Goal: Task Accomplishment & Management: Use online tool/utility

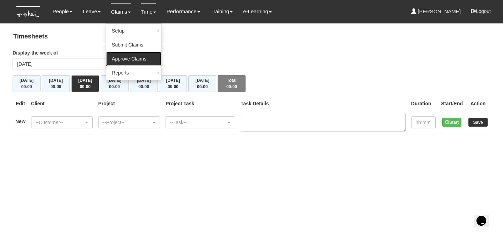
click at [124, 56] on link "Approve Claims" at bounding box center [133, 59] width 55 height 14
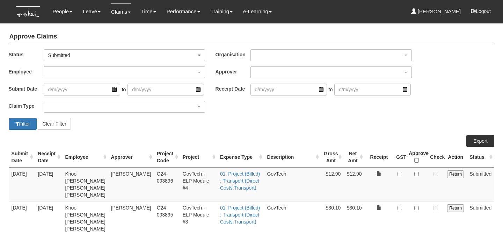
select select "50"
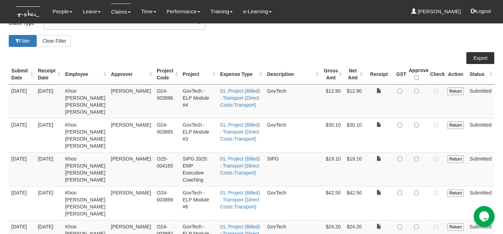
scroll to position [84, 0]
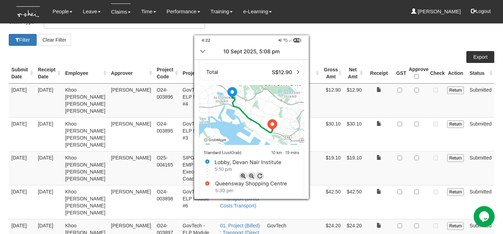
click at [419, 89] on div at bounding box center [251, 117] width 503 height 234
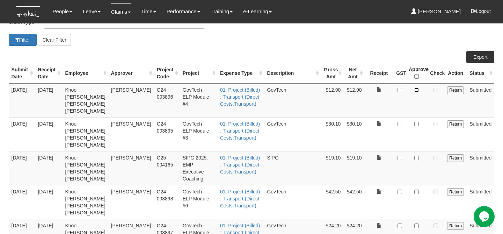
click at [419, 89] on input "checkbox" at bounding box center [417, 90] width 5 height 5
checkbox input "true"
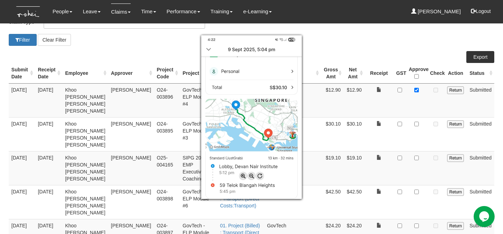
click at [419, 116] on div at bounding box center [251, 117] width 503 height 234
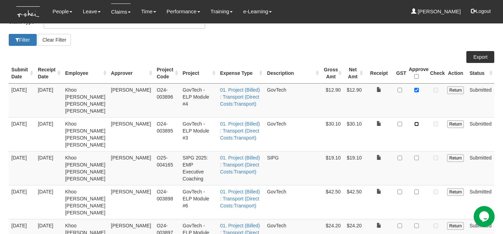
click at [419, 122] on input "checkbox" at bounding box center [417, 124] width 5 height 5
checkbox input "true"
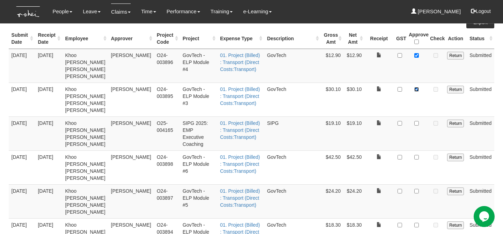
scroll to position [127, 0]
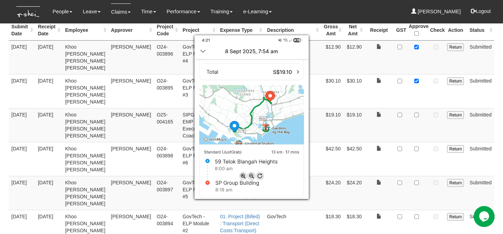
click at [416, 100] on div at bounding box center [251, 117] width 503 height 234
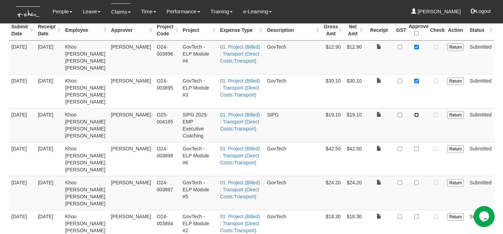
click at [416, 113] on input "checkbox" at bounding box center [417, 115] width 5 height 5
checkbox input "true"
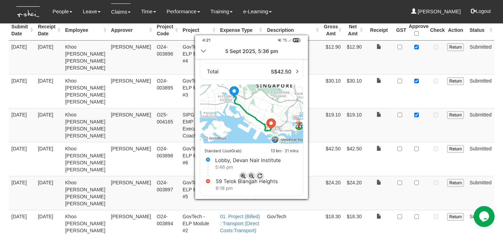
click at [417, 127] on div at bounding box center [251, 117] width 503 height 234
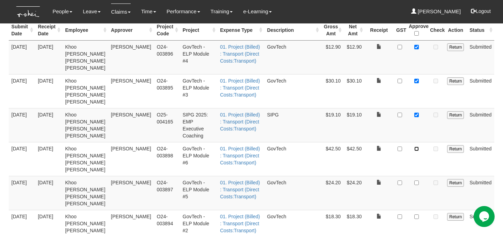
click at [417, 146] on input "checkbox" at bounding box center [417, 148] width 5 height 5
checkbox input "true"
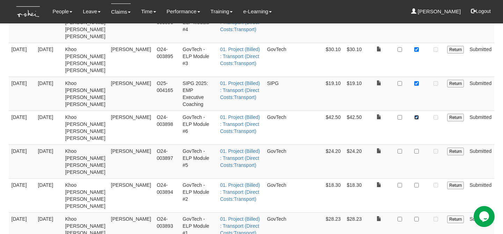
scroll to position [164, 0]
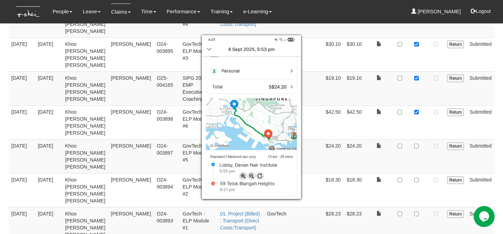
click at [413, 115] on div at bounding box center [251, 117] width 503 height 234
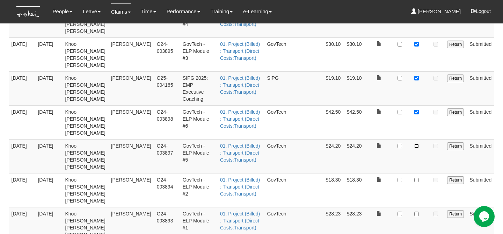
click at [419, 144] on input "checkbox" at bounding box center [417, 146] width 5 height 5
checkbox input "true"
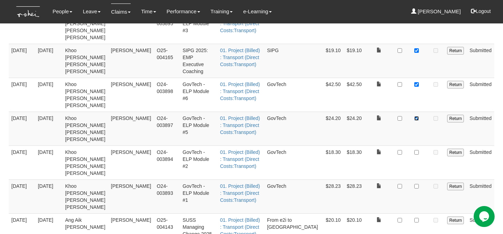
scroll to position [195, 0]
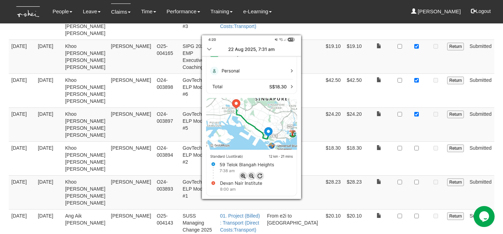
click at [416, 111] on div at bounding box center [251, 117] width 503 height 234
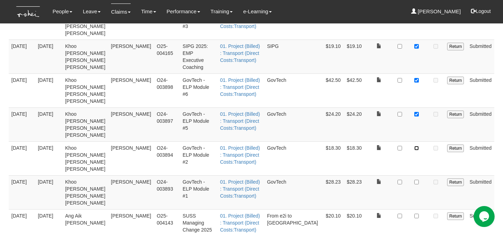
click at [416, 146] on input "checkbox" at bounding box center [417, 148] width 5 height 5
checkbox input "true"
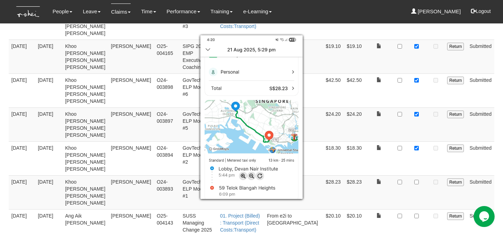
click at [413, 141] on div at bounding box center [251, 117] width 503 height 234
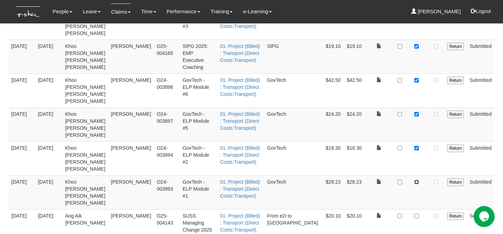
click at [416, 180] on input "checkbox" at bounding box center [417, 182] width 5 height 5
checkbox input "true"
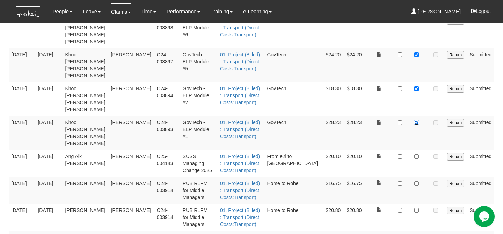
scroll to position [255, 0]
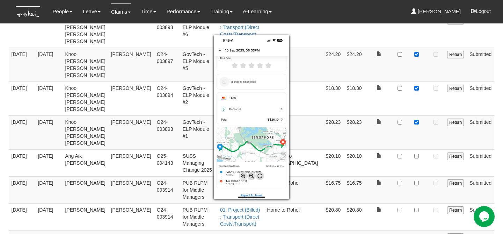
click at [387, 120] on div at bounding box center [251, 117] width 503 height 234
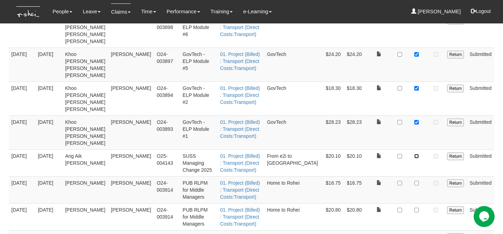
click at [419, 154] on input "checkbox" at bounding box center [417, 156] width 5 height 5
checkbox input "true"
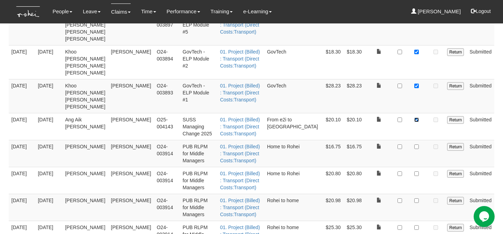
scroll to position [295, 0]
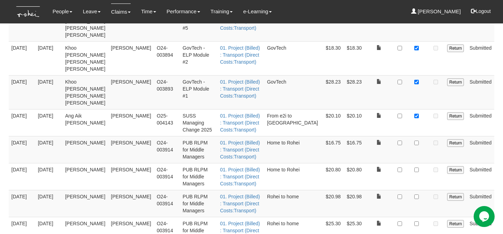
click at [413, 109] on td at bounding box center [416, 122] width 21 height 27
click at [418, 141] on input "checkbox" at bounding box center [417, 143] width 5 height 5
checkbox input "true"
click at [417, 167] on input "checkbox" at bounding box center [417, 169] width 5 height 5
checkbox input "true"
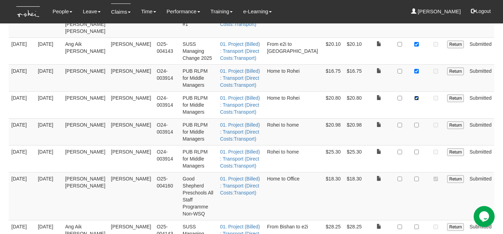
scroll to position [362, 0]
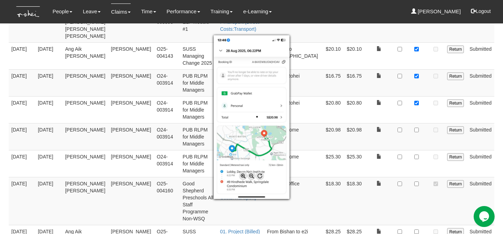
click at [418, 80] on div at bounding box center [251, 117] width 503 height 234
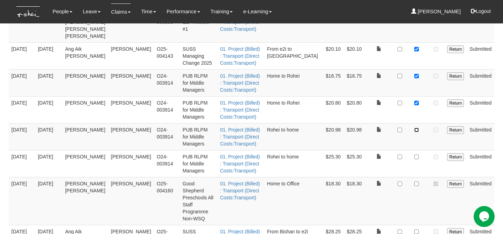
click at [418, 128] on input "checkbox" at bounding box center [417, 130] width 5 height 5
checkbox input "true"
click at [418, 155] on input "checkbox" at bounding box center [417, 157] width 5 height 5
checkbox input "true"
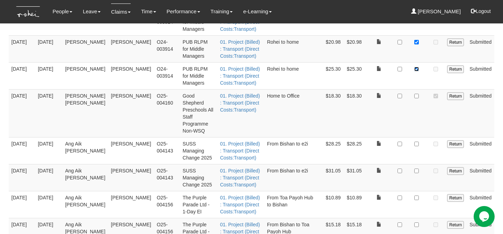
scroll to position [439, 0]
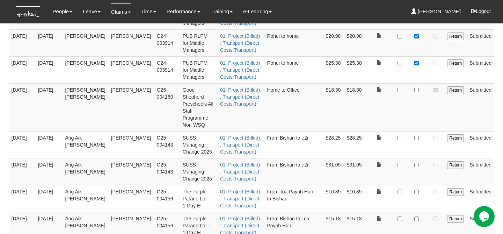
scroll to position [457, 0]
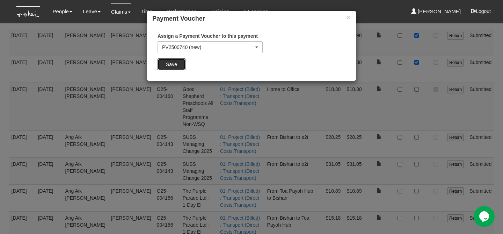
click at [176, 61] on input "Save" at bounding box center [172, 64] width 28 height 12
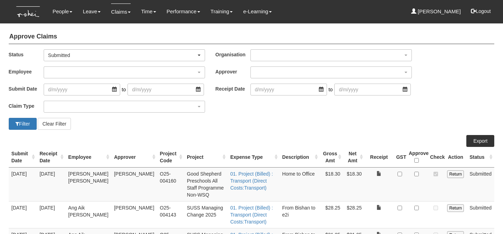
select select "50"
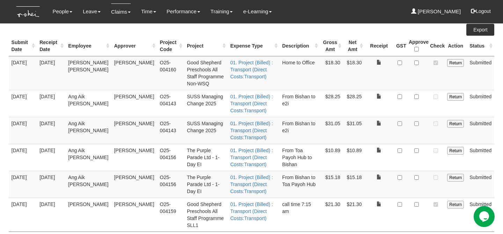
scroll to position [112, 0]
click at [417, 61] on input "checkbox" at bounding box center [417, 62] width 5 height 5
checkbox input "true"
click at [417, 203] on input "checkbox" at bounding box center [417, 204] width 5 height 5
checkbox input "true"
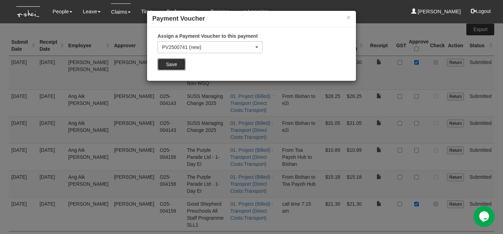
click at [176, 67] on input "Save" at bounding box center [172, 64] width 28 height 12
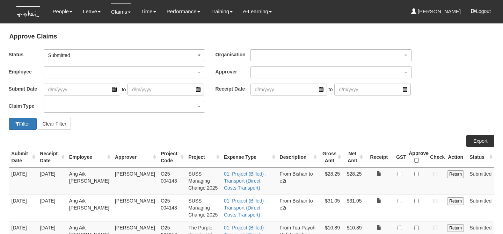
select select "50"
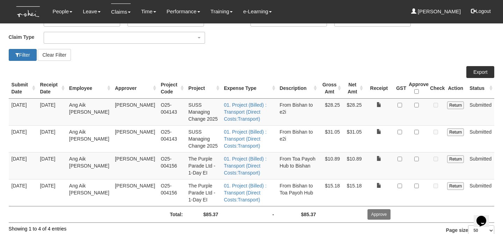
scroll to position [70, 0]
click at [418, 186] on input "checkbox" at bounding box center [417, 185] width 5 height 5
checkbox input "true"
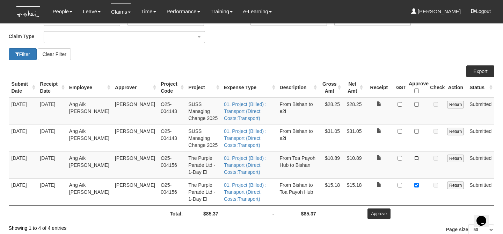
click at [417, 158] on input "checkbox" at bounding box center [417, 158] width 5 height 5
checkbox input "true"
click at [400, 158] on input "checkbox" at bounding box center [400, 158] width 5 height 5
checkbox input "true"
click at [401, 184] on input "checkbox" at bounding box center [400, 185] width 5 height 5
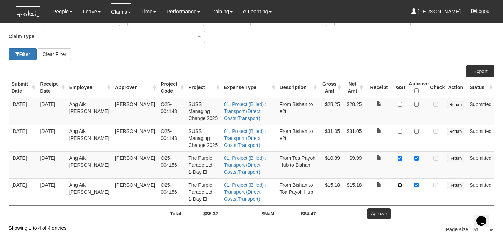
checkbox input "true"
click at [386, 209] on input "Approve" at bounding box center [379, 213] width 23 height 10
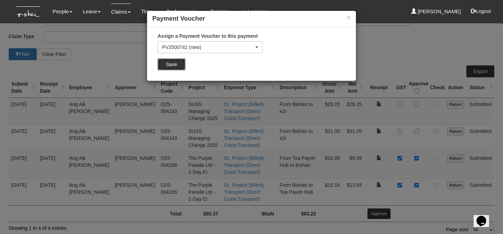
click at [182, 64] on input "Save" at bounding box center [172, 64] width 28 height 12
